Goal: Transaction & Acquisition: Purchase product/service

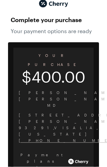
scroll to position [20, 0]
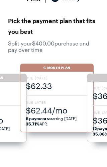
click at [60, 96] on div "Due [DATE] $62.33 Due Later $62.44/mo 6 payments starting [DATE] 35.71% APR" at bounding box center [57, 102] width 74 height 61
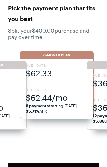
scroll to position [33, 0]
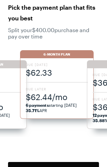
click at [52, 85] on div "Due [DATE] $62.33 Due Later $62.44/mo 6 payments starting [DATE] 35.71% APR" at bounding box center [57, 88] width 74 height 61
click at [70, 99] on span "$62.44/mo" at bounding box center [57, 97] width 62 height 11
click at [60, 54] on div "6-Month Plan" at bounding box center [57, 54] width 74 height 8
click at [54, 94] on span "$62.44/mo" at bounding box center [57, 97] width 62 height 11
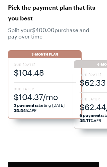
click at [52, 96] on span "$104.37/mo" at bounding box center [45, 97] width 62 height 11
click at [31, 71] on span "$104.48" at bounding box center [45, 72] width 62 height 11
click at [53, 55] on div "3-Month Plan" at bounding box center [45, 54] width 74 height 8
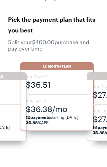
scroll to position [21, 0]
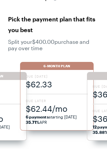
click at [56, 81] on span "$62.33" at bounding box center [57, 84] width 62 height 11
click at [52, 88] on span "$62.33" at bounding box center [57, 84] width 62 height 11
click at [60, 67] on div "6-Month Plan" at bounding box center [57, 66] width 74 height 8
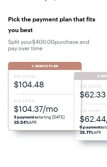
click at [50, 71] on div "Due [DATE] $104.48 Due Later $104.37/mo 3 payments starting [DATE] 35.54% APR" at bounding box center [45, 100] width 74 height 61
click at [49, 72] on div "Due [DATE] $104.48 Due Later $104.37/mo 3 payments starting [DATE] 35.54% APR" at bounding box center [45, 100] width 74 height 61
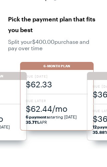
click at [67, 68] on div "6-Month Plan" at bounding box center [57, 66] width 74 height 8
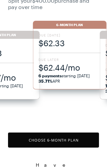
scroll to position [69, 0]
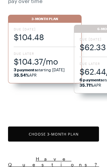
click at [70, 138] on button "Choose 3 -Month Plan" at bounding box center [53, 134] width 91 height 15
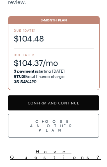
scroll to position [49, 0]
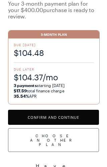
click at [82, 117] on button "Confirm and Continue" at bounding box center [53, 117] width 91 height 15
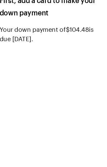
scroll to position [36, 0]
